Goal: Transaction & Acquisition: Book appointment/travel/reservation

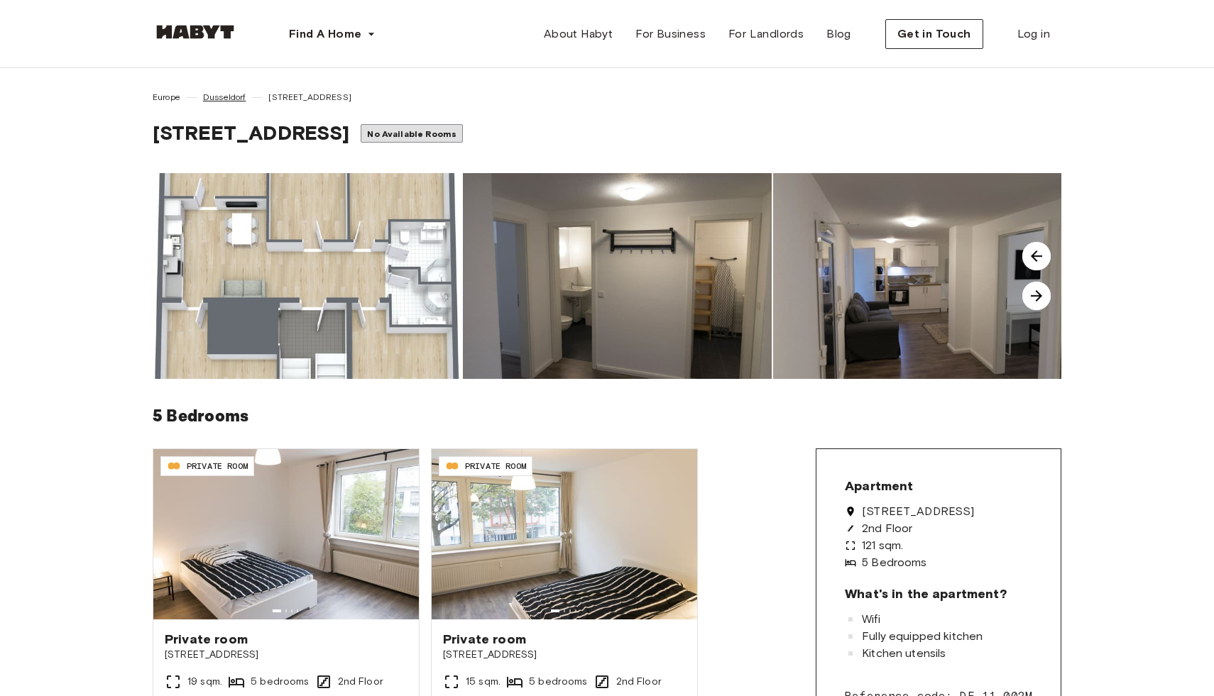
click at [224, 94] on span "Dusseldorf" at bounding box center [224, 97] width 43 height 13
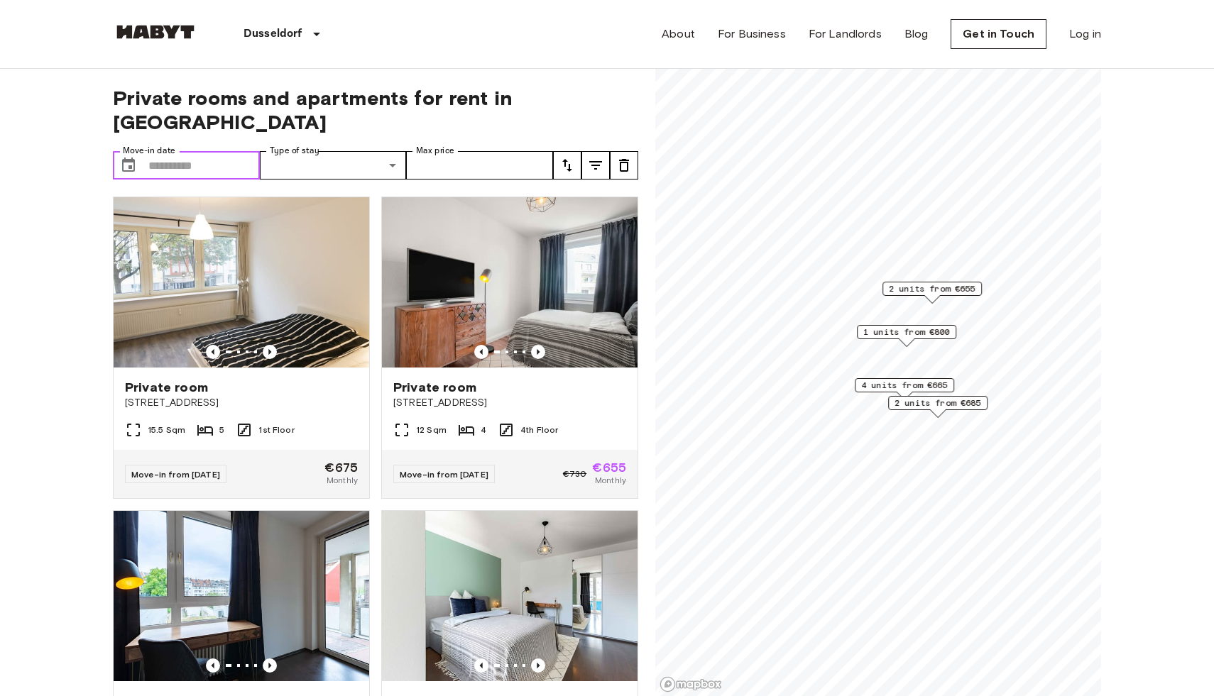
click at [207, 151] on input "Move-in date" at bounding box center [203, 165] width 111 height 28
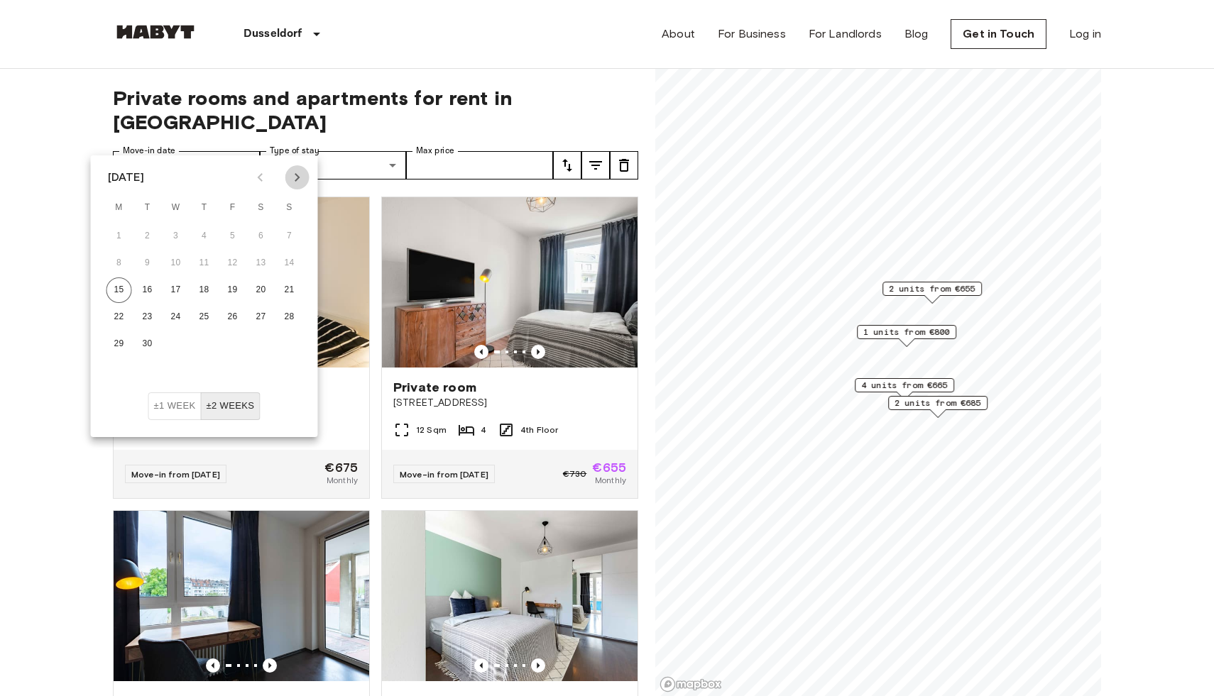
click at [297, 185] on icon "Next month" at bounding box center [297, 177] width 17 height 17
click at [299, 177] on icon "Next month" at bounding box center [297, 177] width 5 height 9
click at [270, 231] on button "1" at bounding box center [261, 237] width 26 height 26
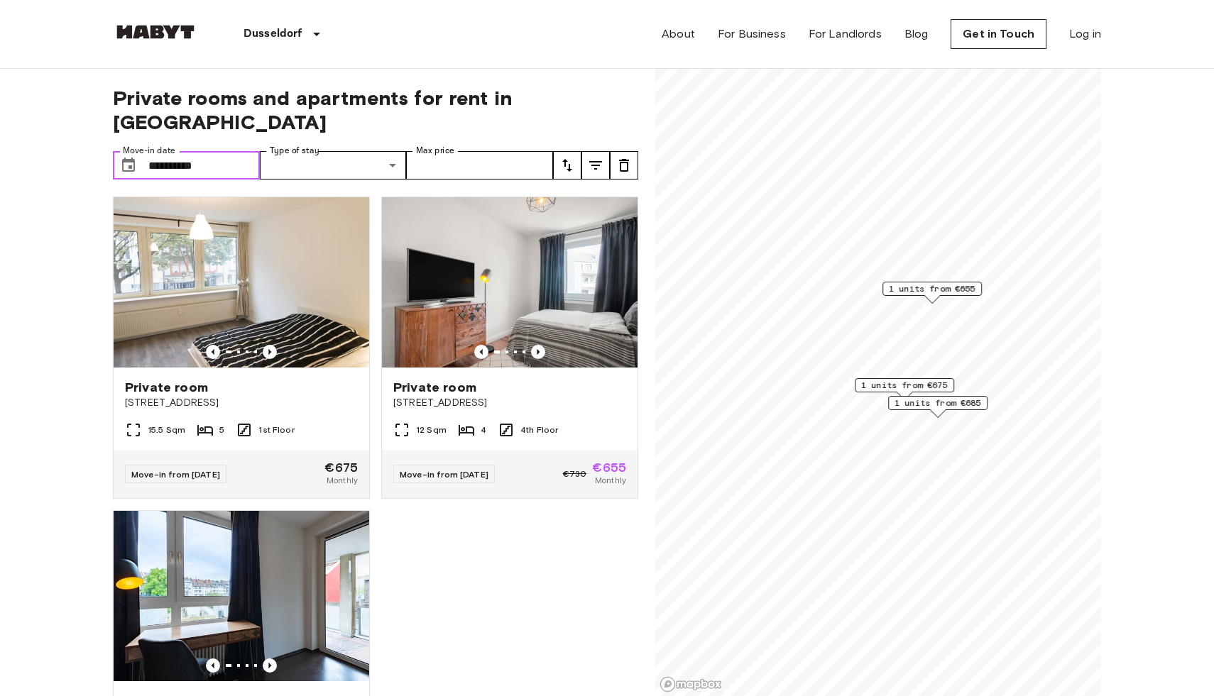
click at [221, 151] on input "**********" at bounding box center [203, 165] width 111 height 28
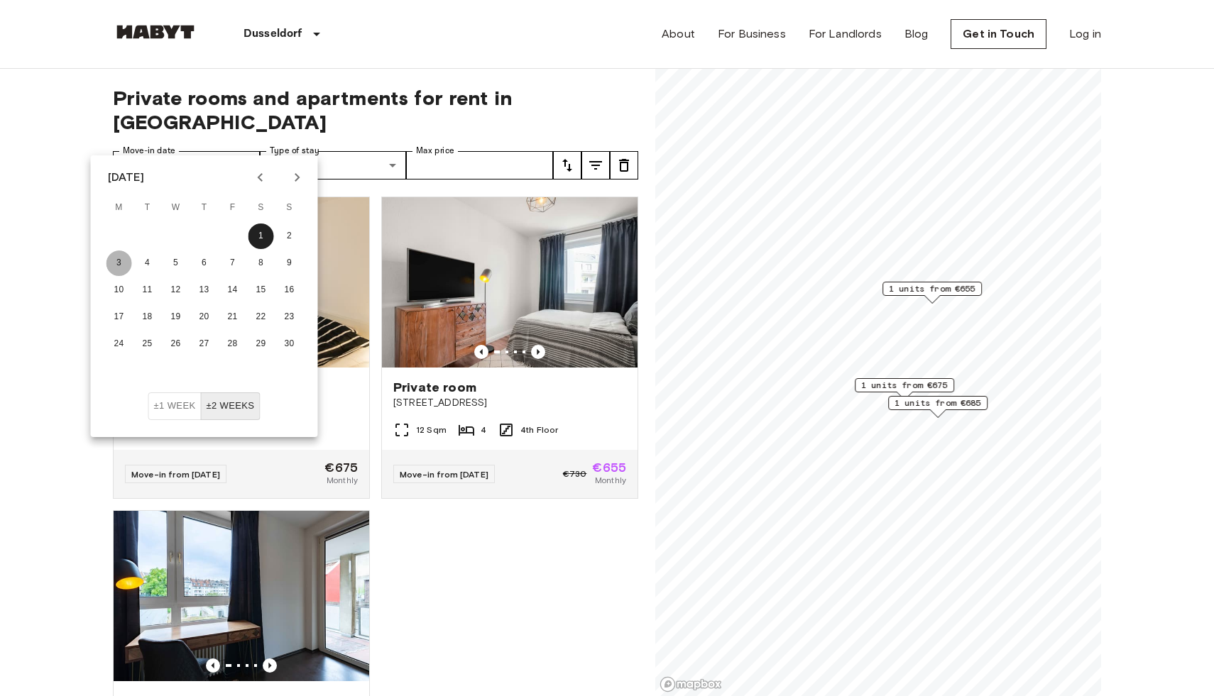
click at [119, 262] on button "3" at bounding box center [119, 264] width 26 height 26
type input "**********"
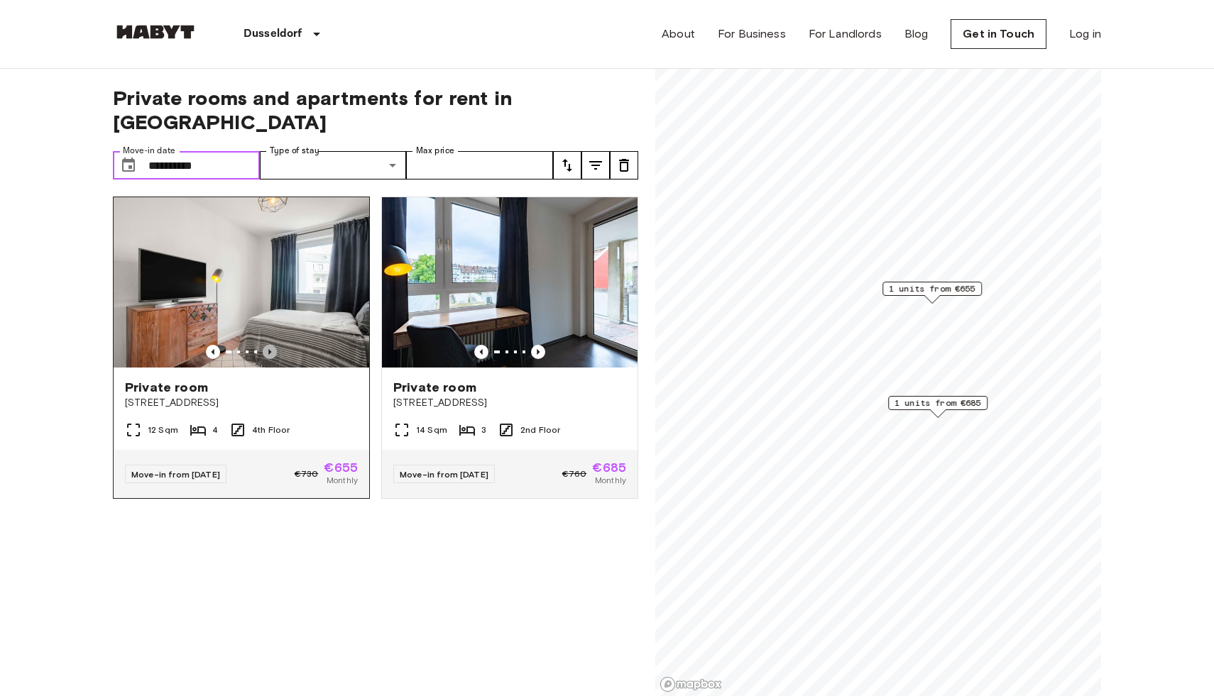
click at [272, 345] on icon "Previous image" at bounding box center [270, 352] width 14 height 14
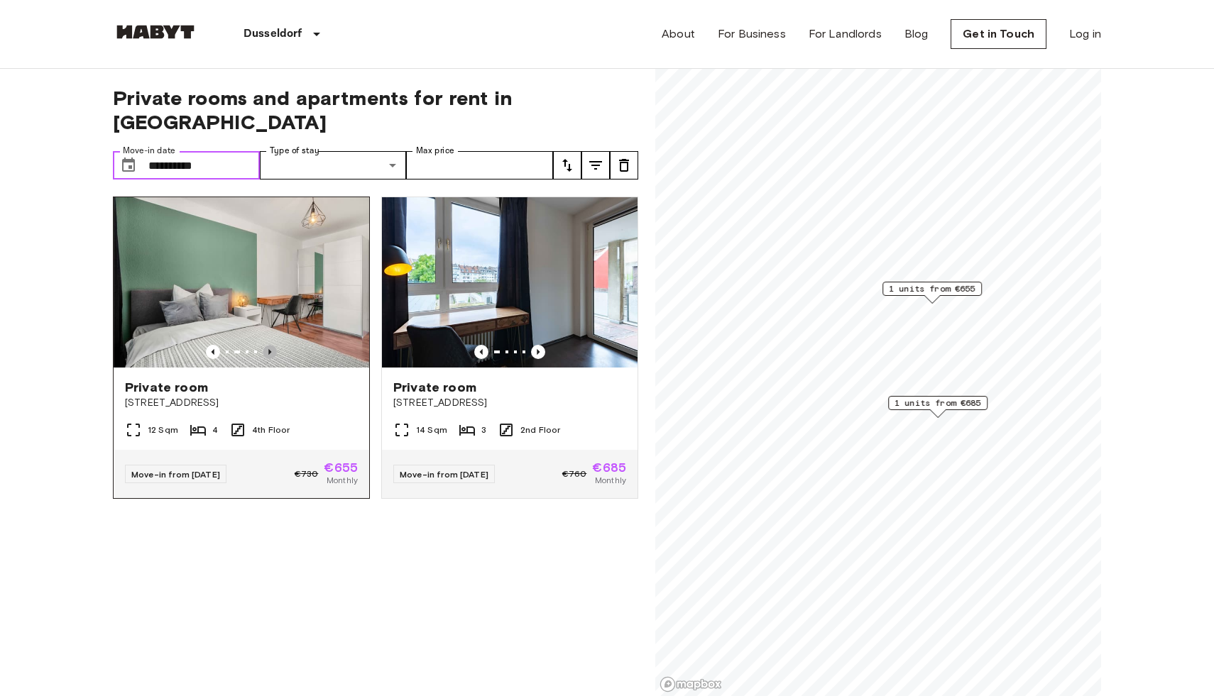
click at [272, 345] on icon "Previous image" at bounding box center [270, 352] width 14 height 14
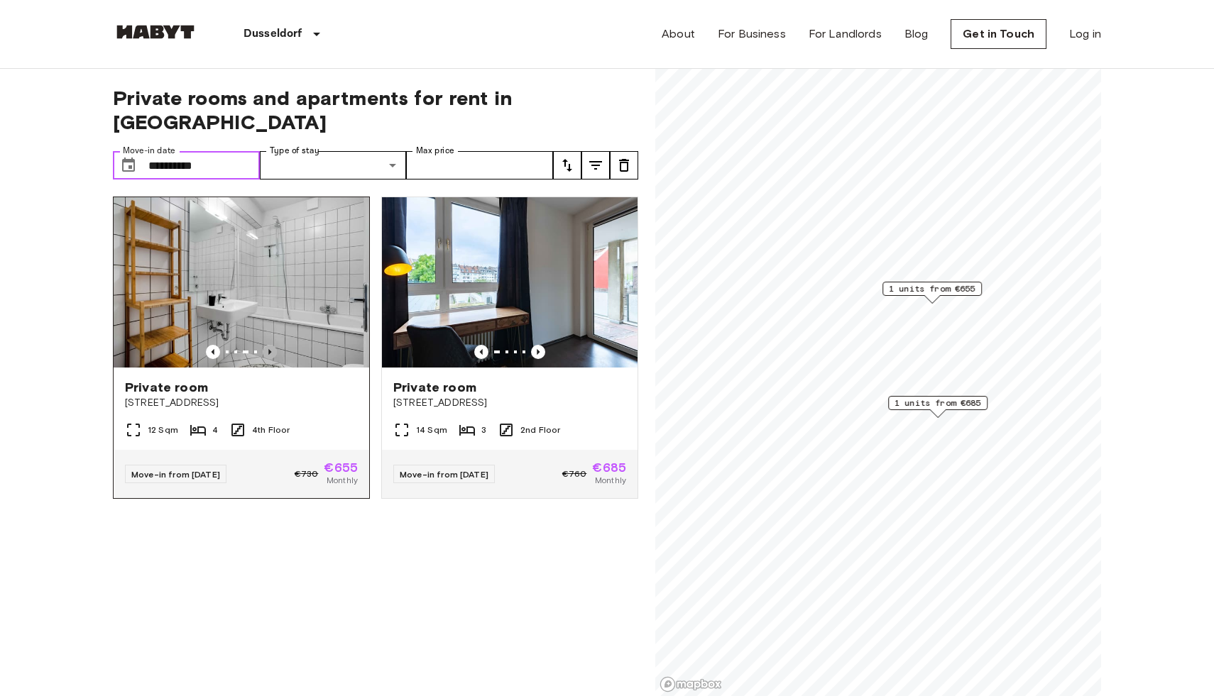
click at [272, 345] on icon "Previous image" at bounding box center [270, 352] width 14 height 14
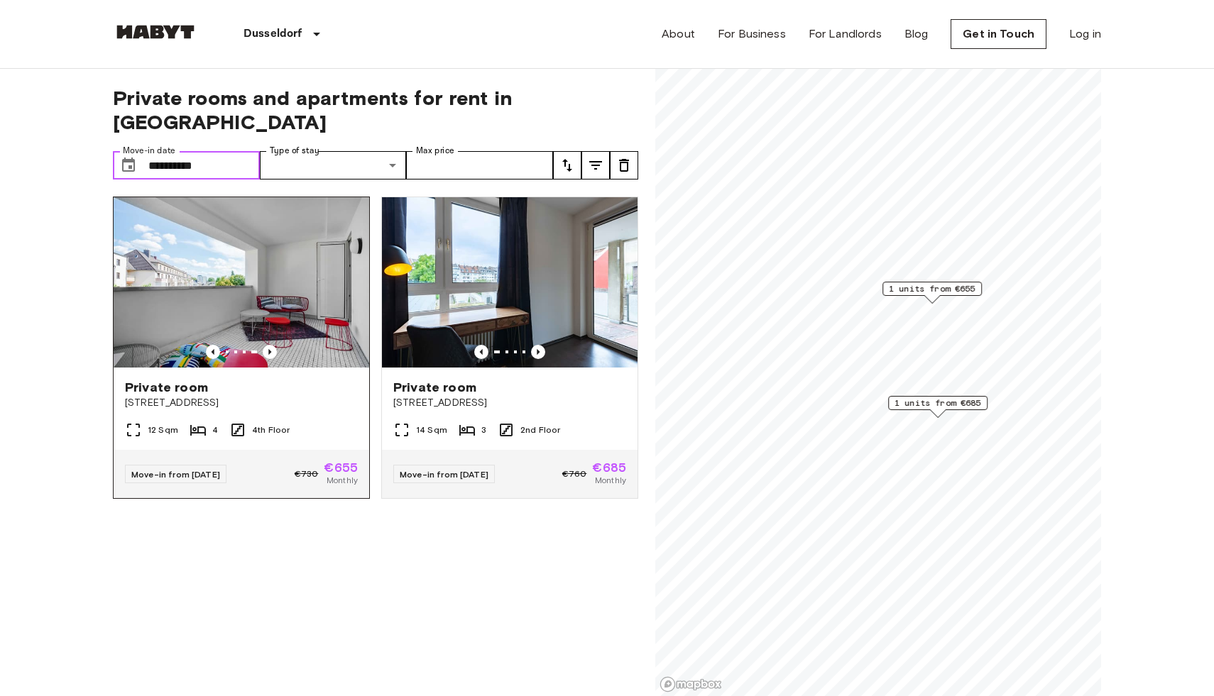
click at [281, 275] on img at bounding box center [241, 282] width 255 height 170
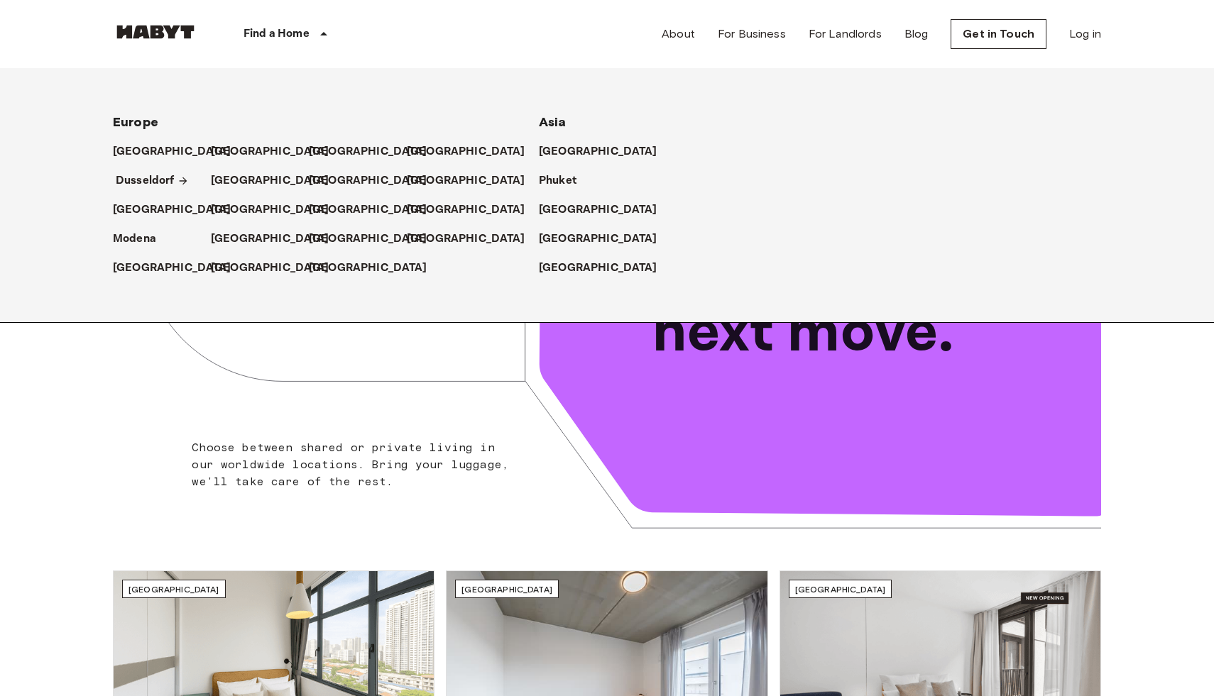
click at [153, 183] on p "Dusseldorf" at bounding box center [145, 180] width 59 height 17
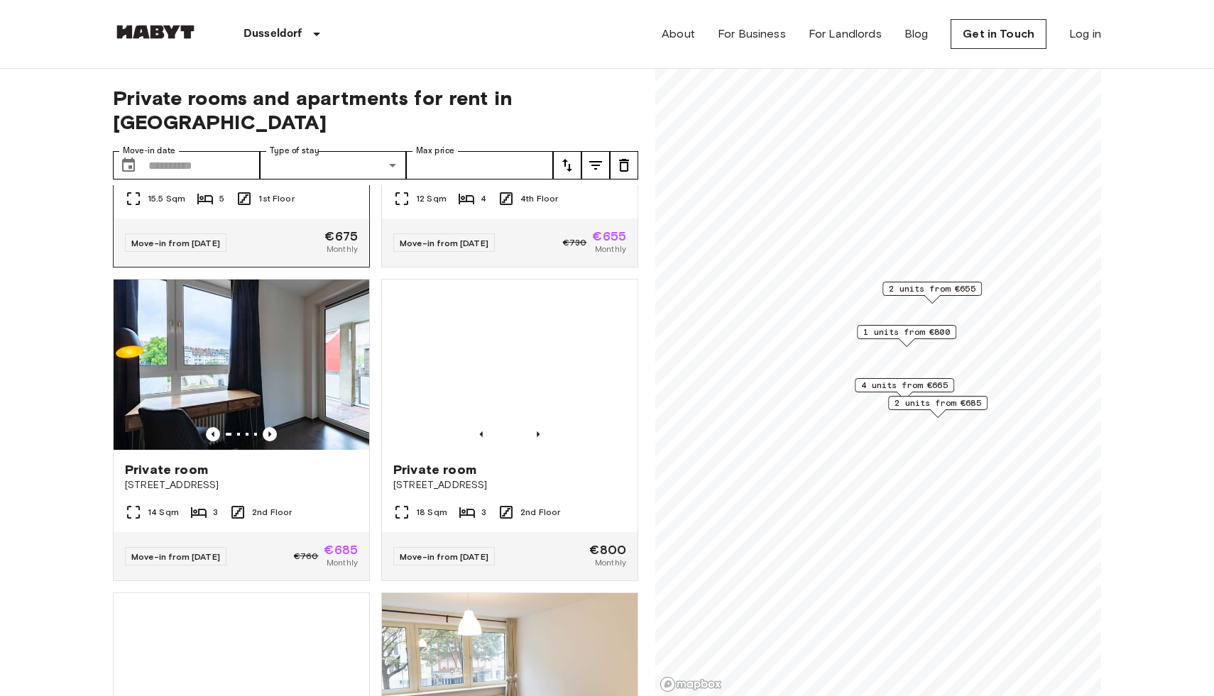
scroll to position [233, 0]
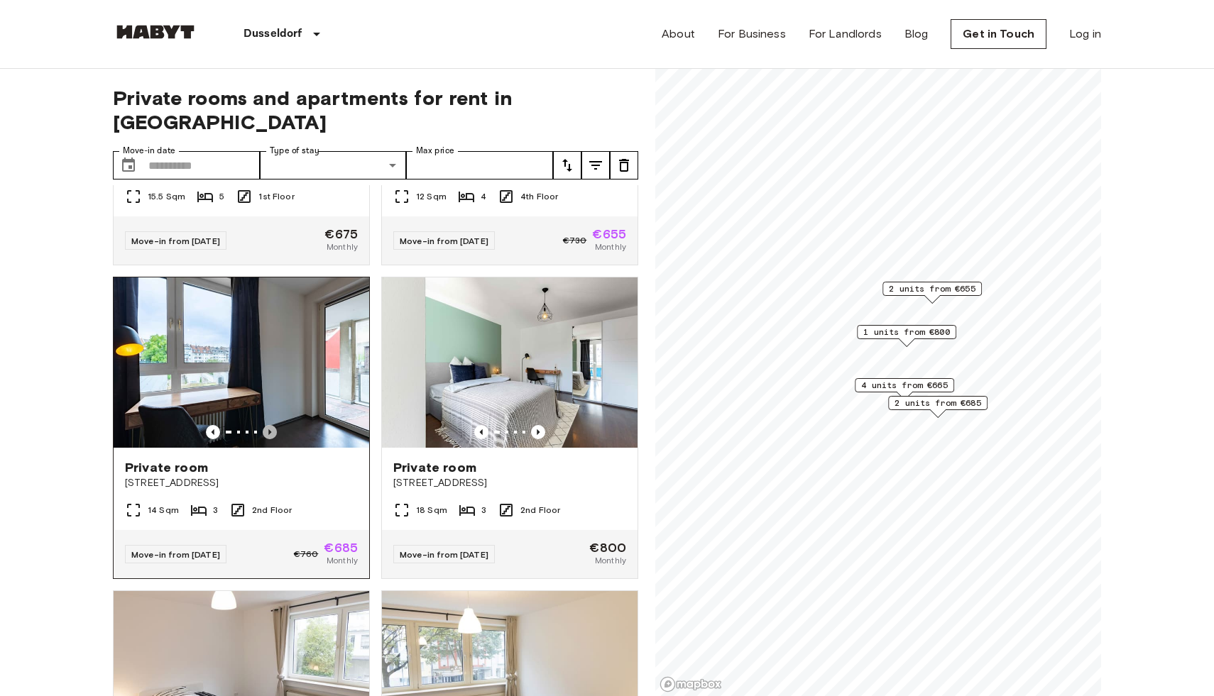
click at [271, 425] on icon "Previous image" at bounding box center [270, 432] width 14 height 14
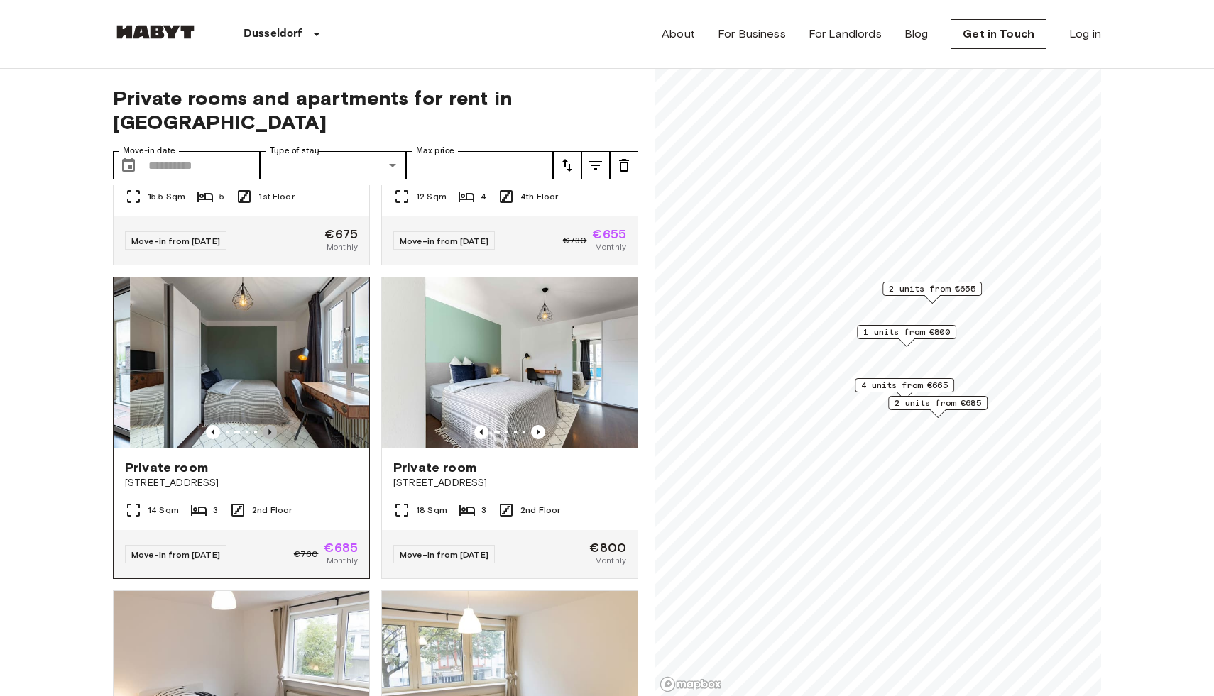
click at [271, 425] on icon "Previous image" at bounding box center [270, 432] width 14 height 14
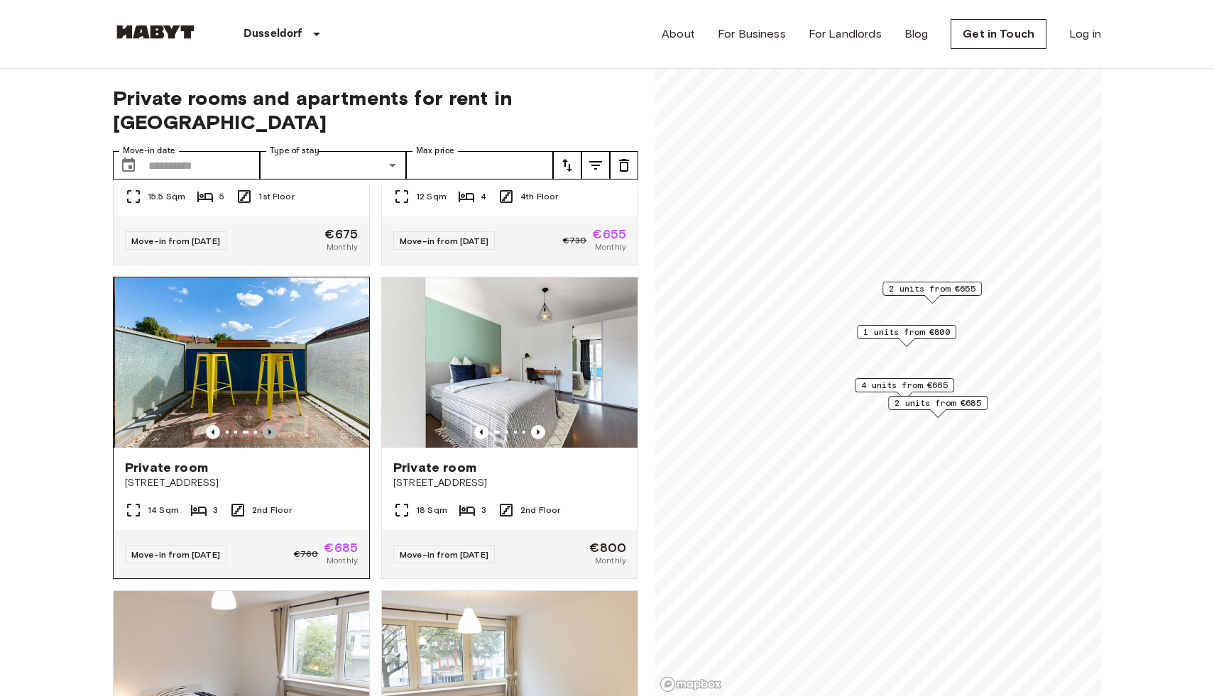
click at [272, 425] on icon "Previous image" at bounding box center [270, 432] width 14 height 14
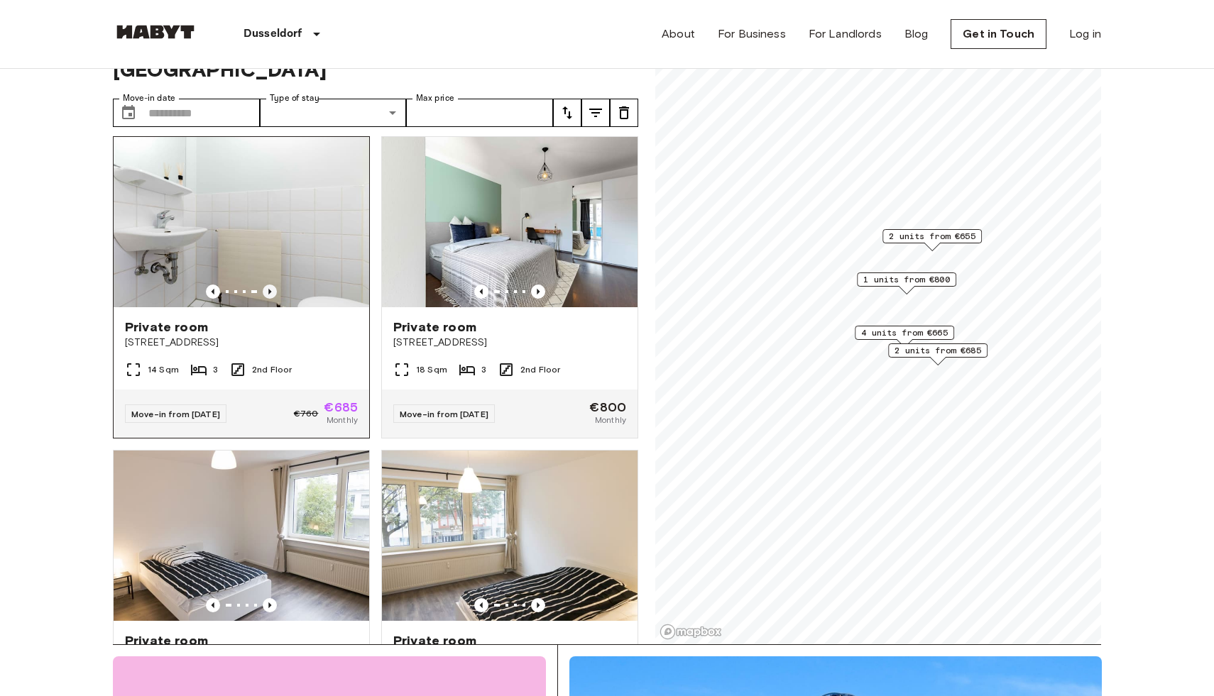
scroll to position [307, 0]
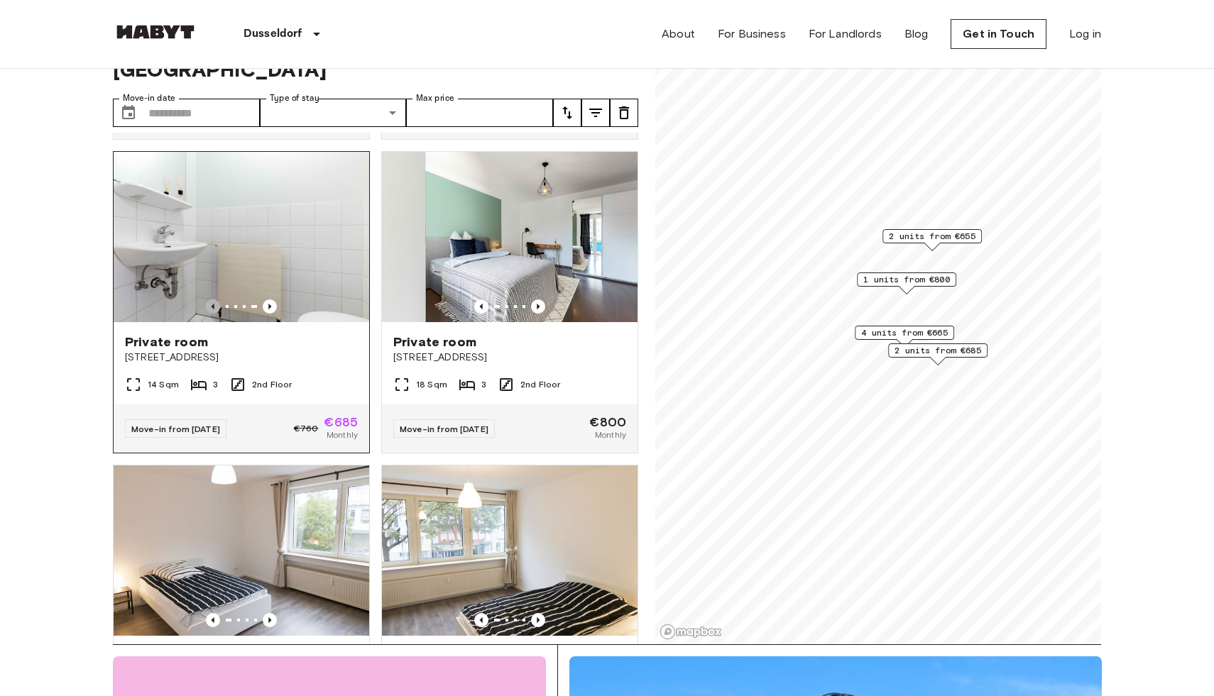
click at [216, 299] on icon "Previous image" at bounding box center [213, 306] width 14 height 14
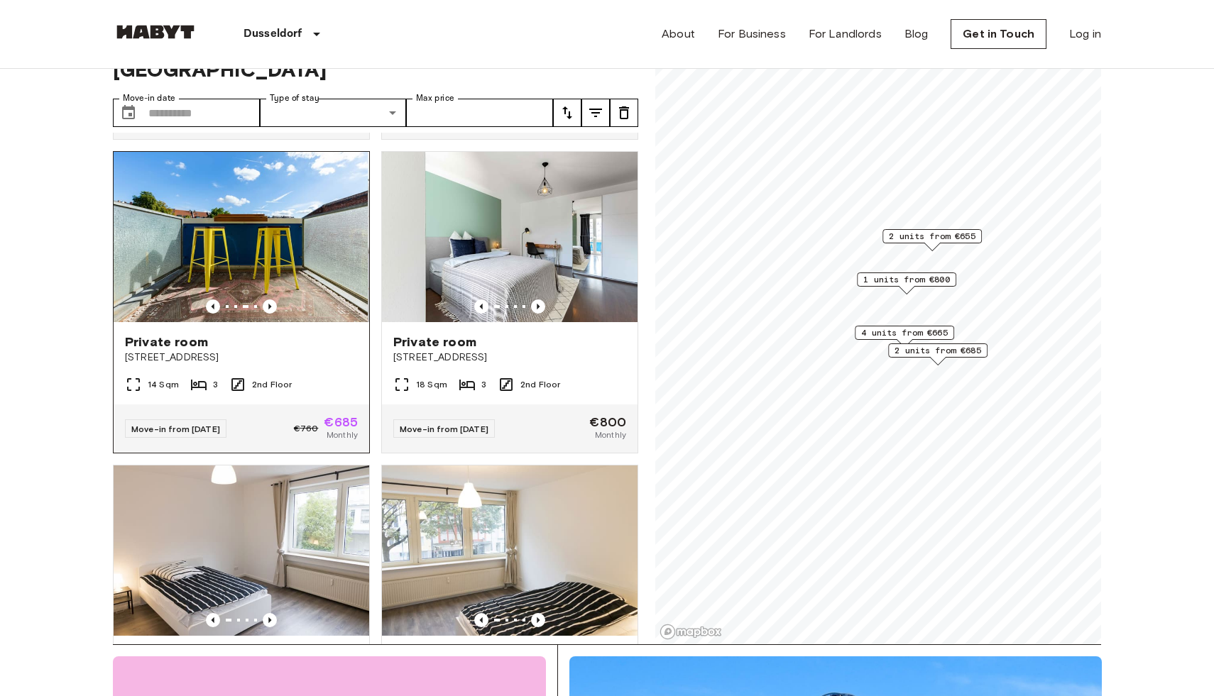
click at [347, 199] on img at bounding box center [239, 237] width 255 height 170
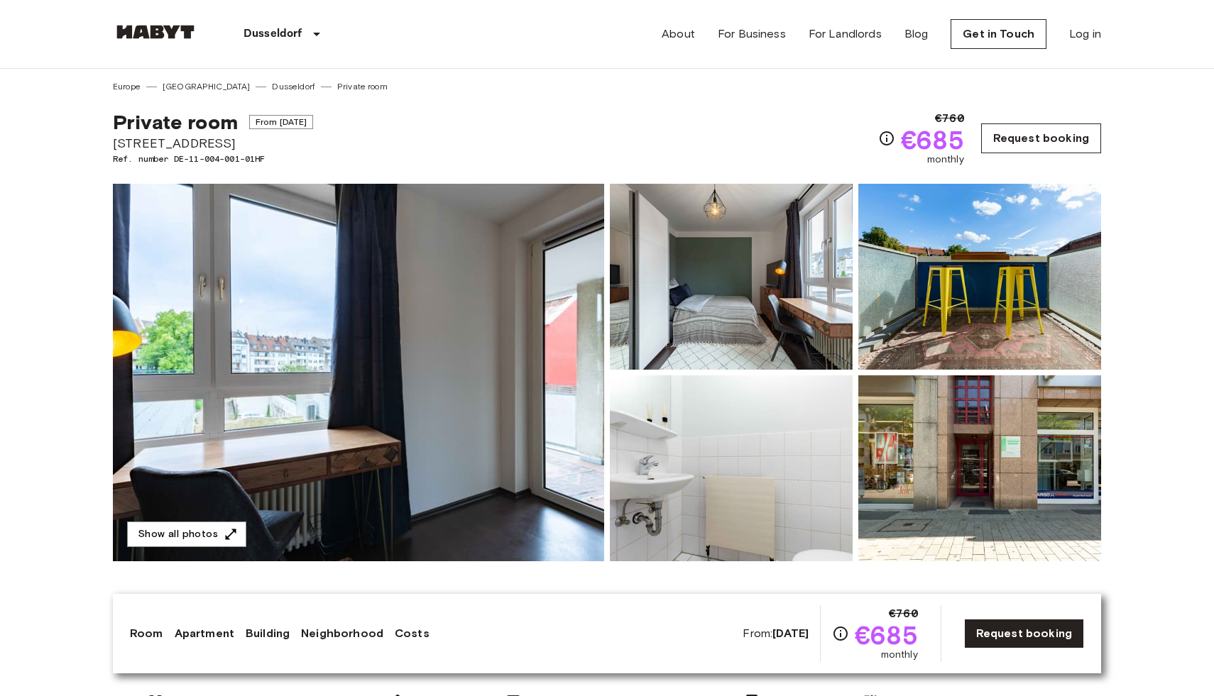
click at [1077, 138] on link "Request booking" at bounding box center [1041, 138] width 120 height 30
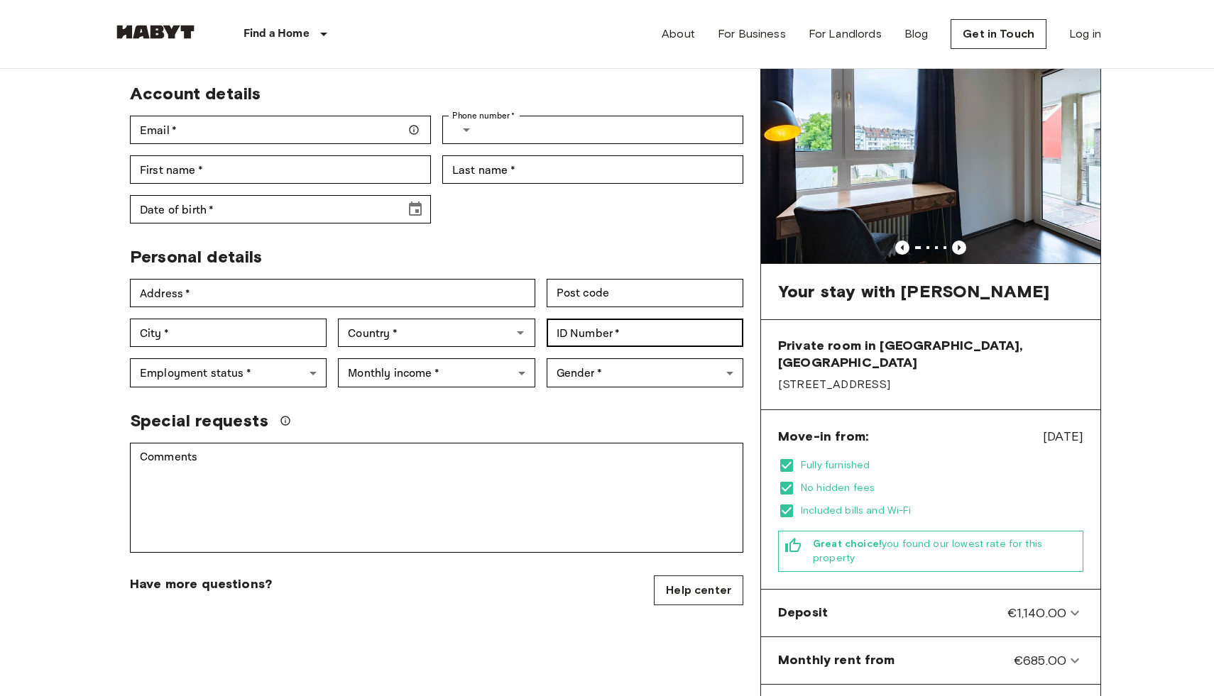
scroll to position [13, 0]
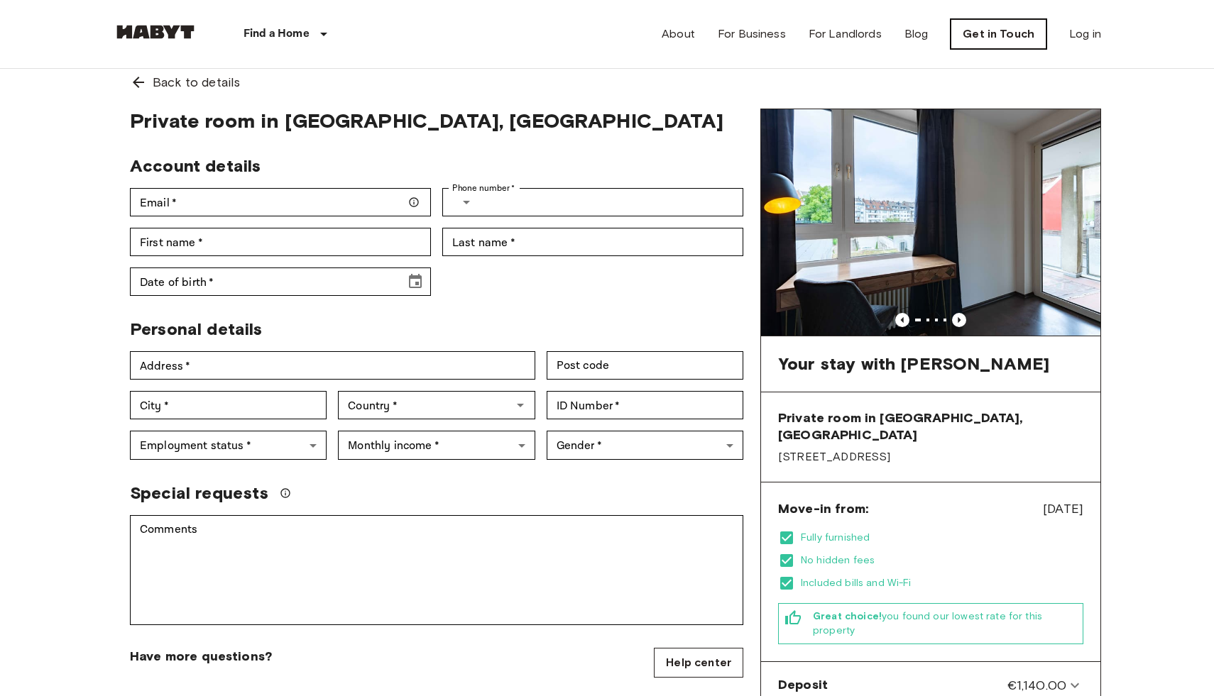
click at [1012, 38] on link "Get in Touch" at bounding box center [998, 34] width 96 height 30
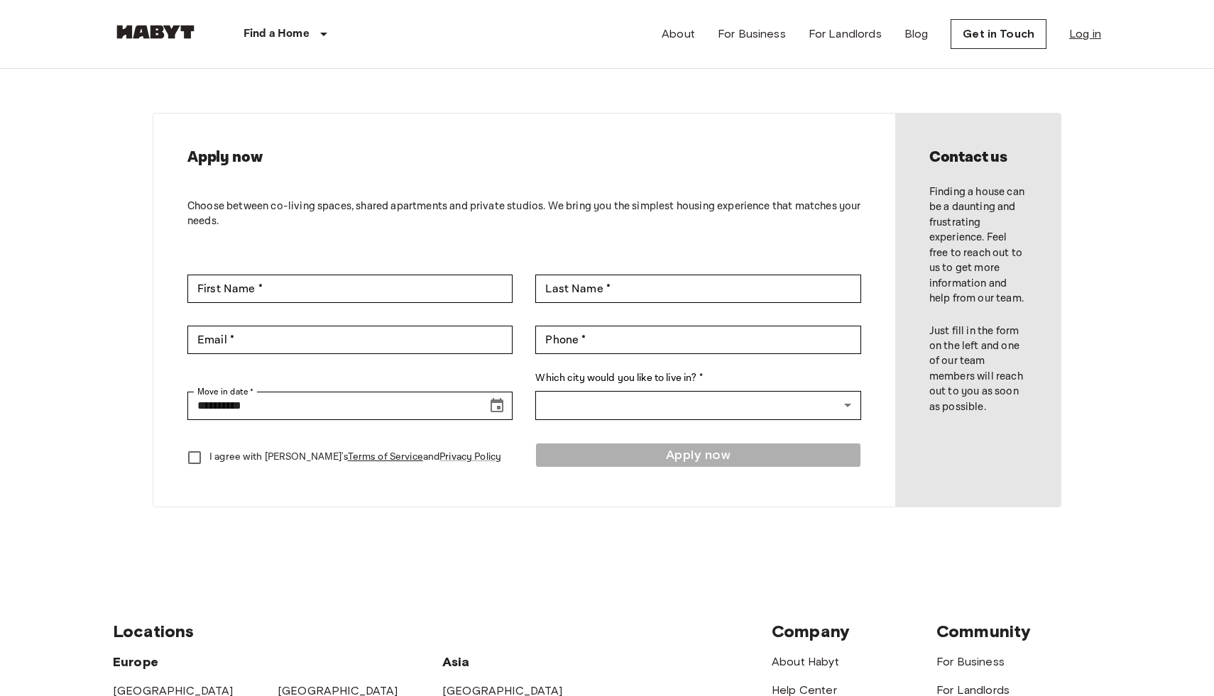
click at [1079, 38] on link "Log in" at bounding box center [1085, 34] width 32 height 17
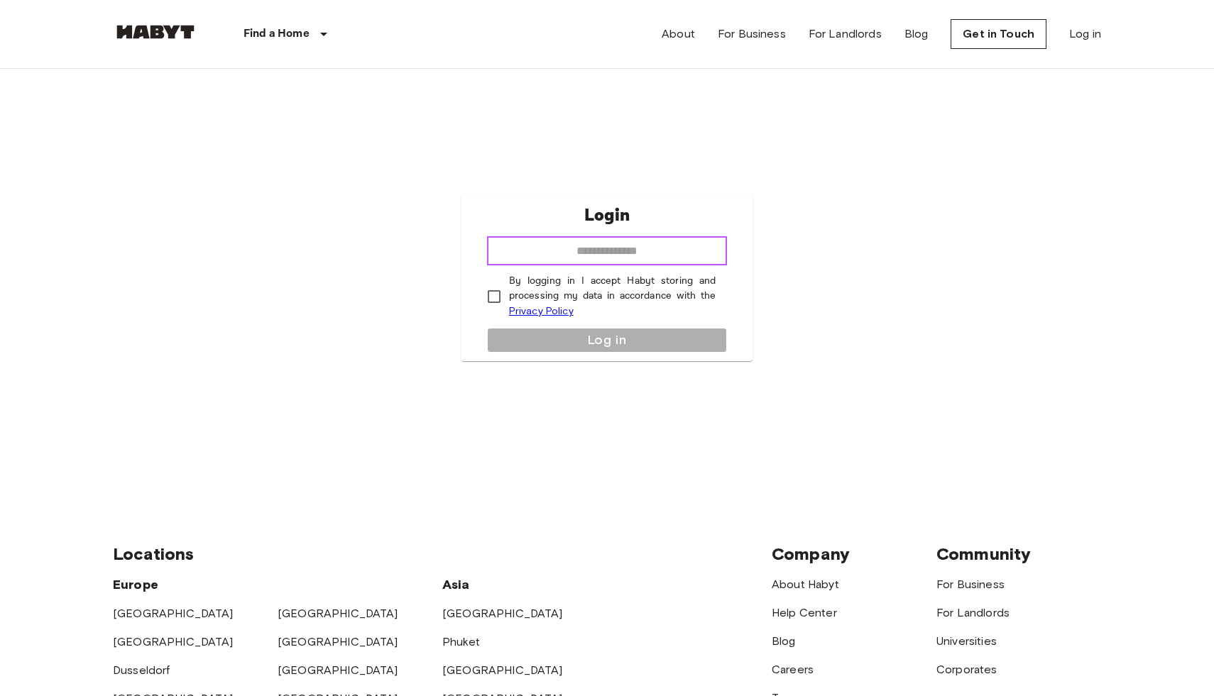
click at [624, 256] on input "email" at bounding box center [607, 251] width 240 height 28
type input "**********"
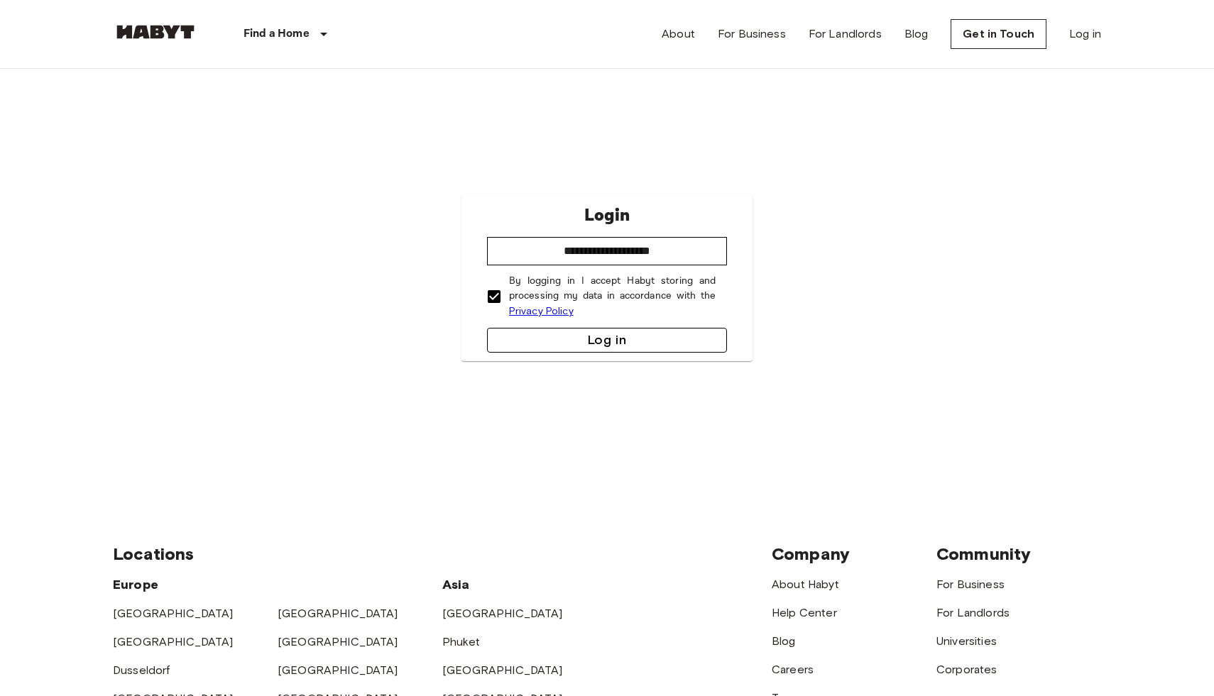
click at [588, 343] on button "Log in" at bounding box center [607, 340] width 240 height 25
